Goal: Task Accomplishment & Management: Manage account settings

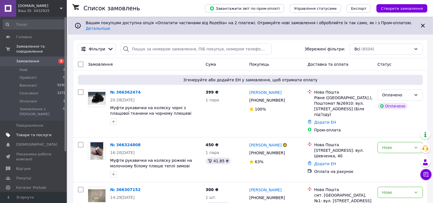
click at [52, 133] on span at bounding box center [59, 135] width 15 height 5
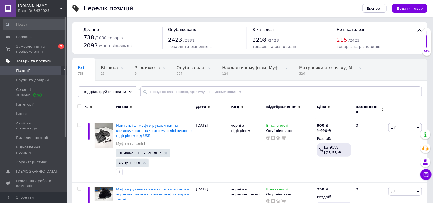
click at [380, 104] on div "Замовлення" at bounding box center [370, 109] width 28 height 10
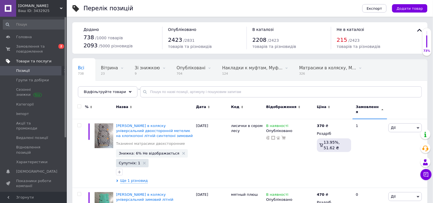
click at [380, 104] on div "Замовлення" at bounding box center [370, 109] width 28 height 10
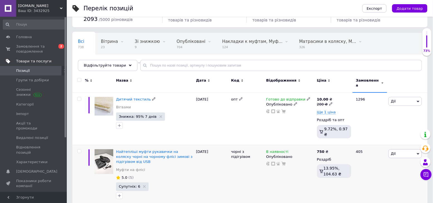
scroll to position [74, 0]
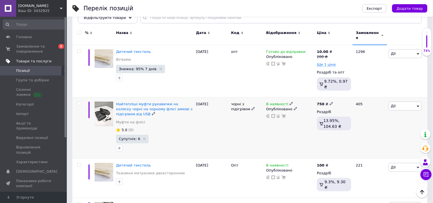
click at [412, 102] on span "Дії" at bounding box center [405, 106] width 33 height 9
click at [402, 129] on li "Копіювати" at bounding box center [385, 133] width 74 height 8
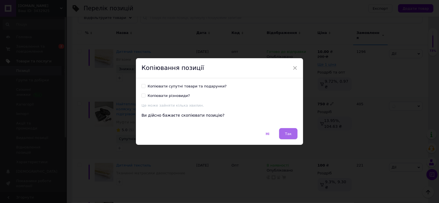
click at [289, 134] on span "Так" at bounding box center [288, 134] width 7 height 4
